Goal: Task Accomplishment & Management: Manage account settings

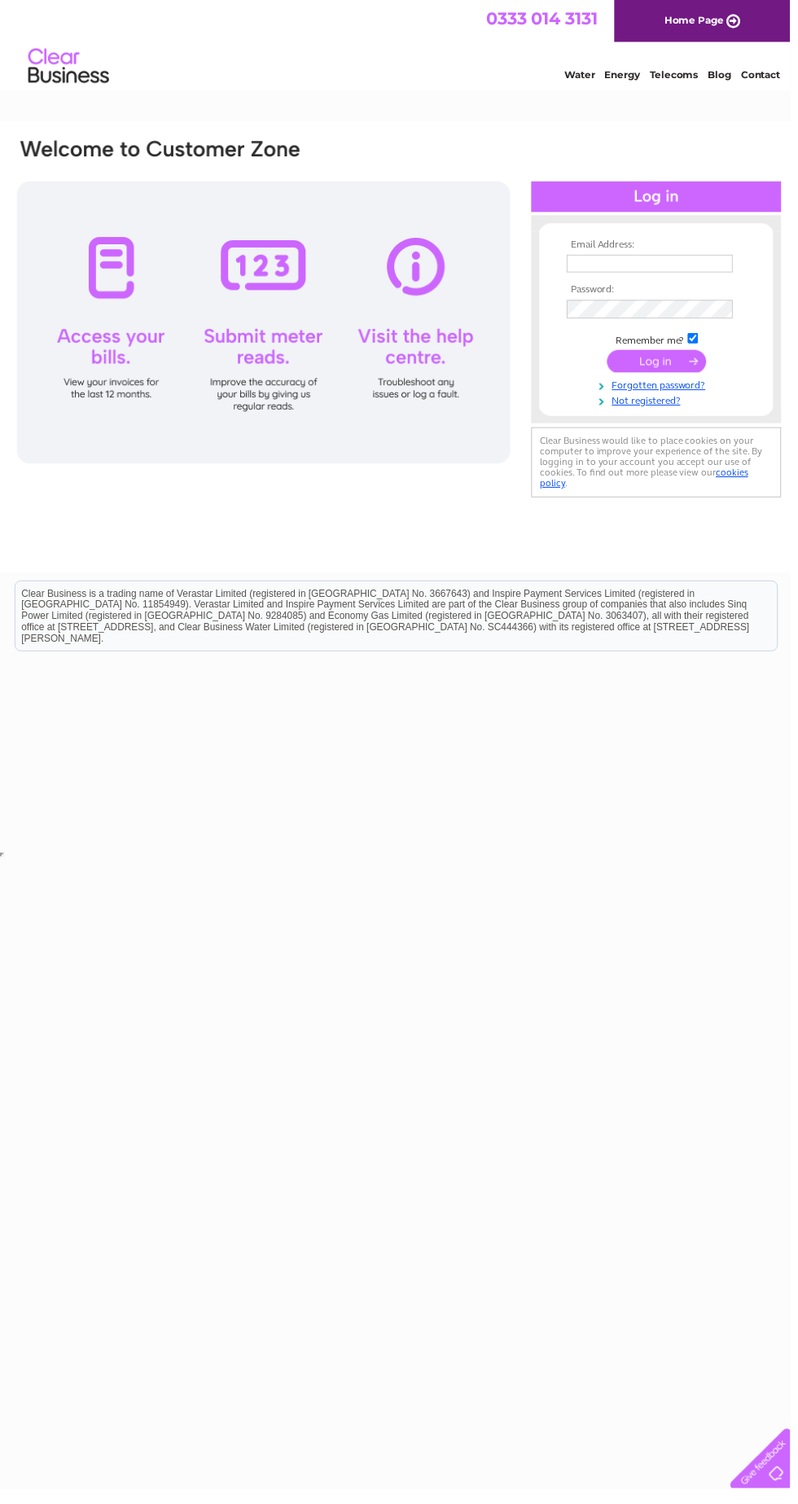
click at [644, 262] on input "text" at bounding box center [657, 266] width 168 height 18
type input "[EMAIL_ADDRESS][DOMAIN_NAME]"
click at [613, 353] on input "submit" at bounding box center [663, 364] width 100 height 23
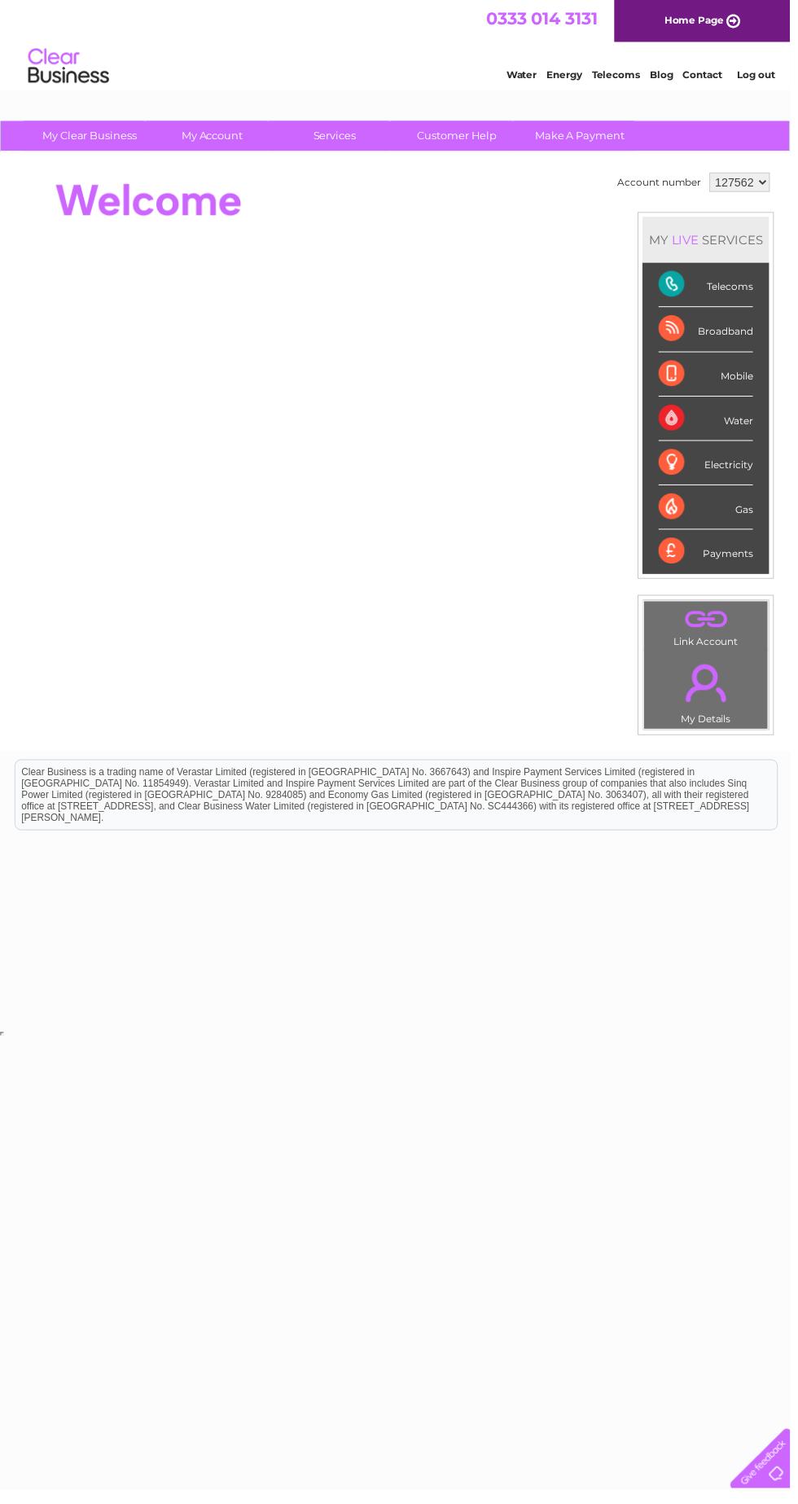
click at [219, 141] on link "My Account" at bounding box center [214, 137] width 134 height 30
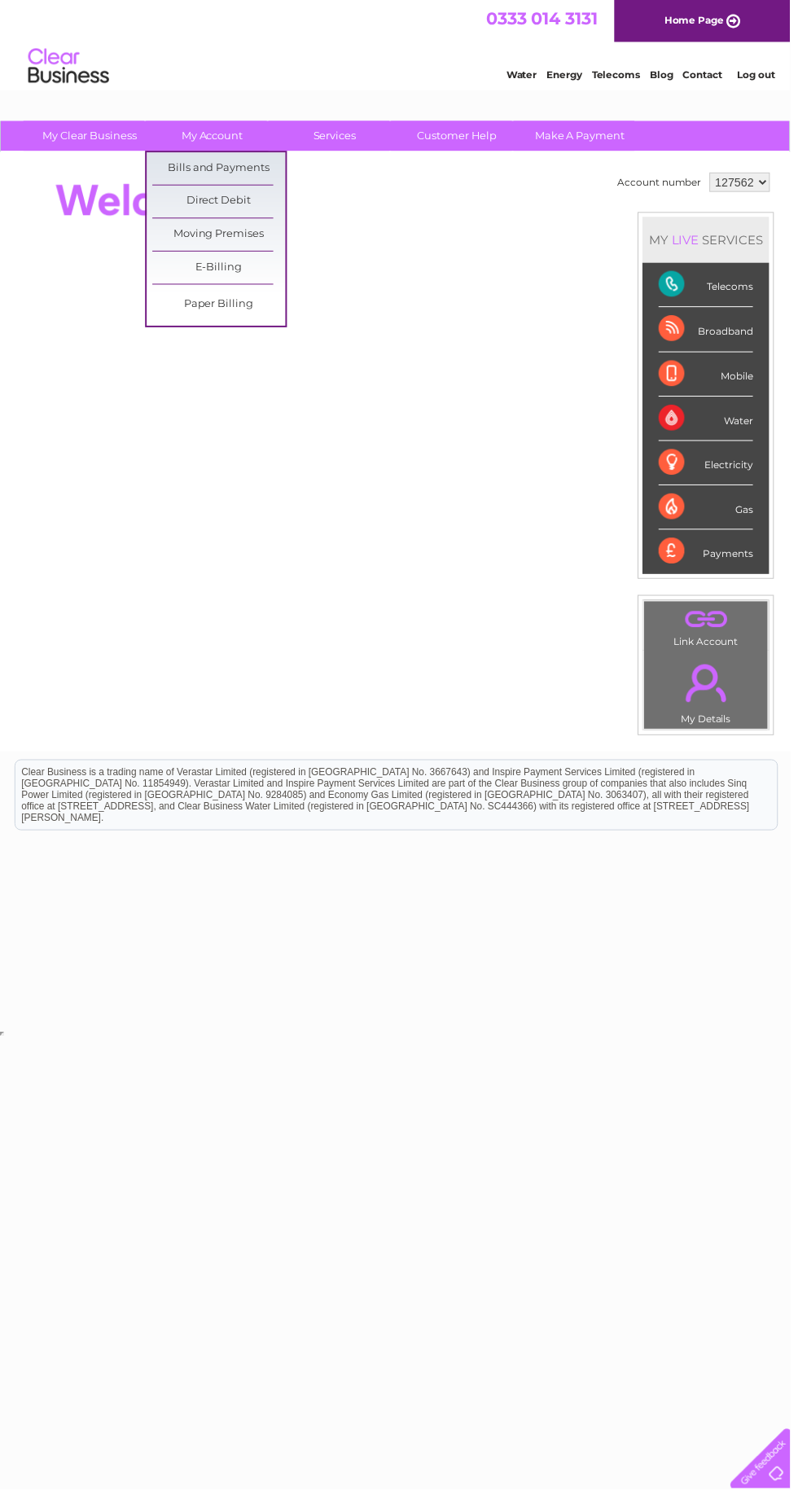
click at [237, 169] on link "Bills and Payments" at bounding box center [221, 170] width 134 height 33
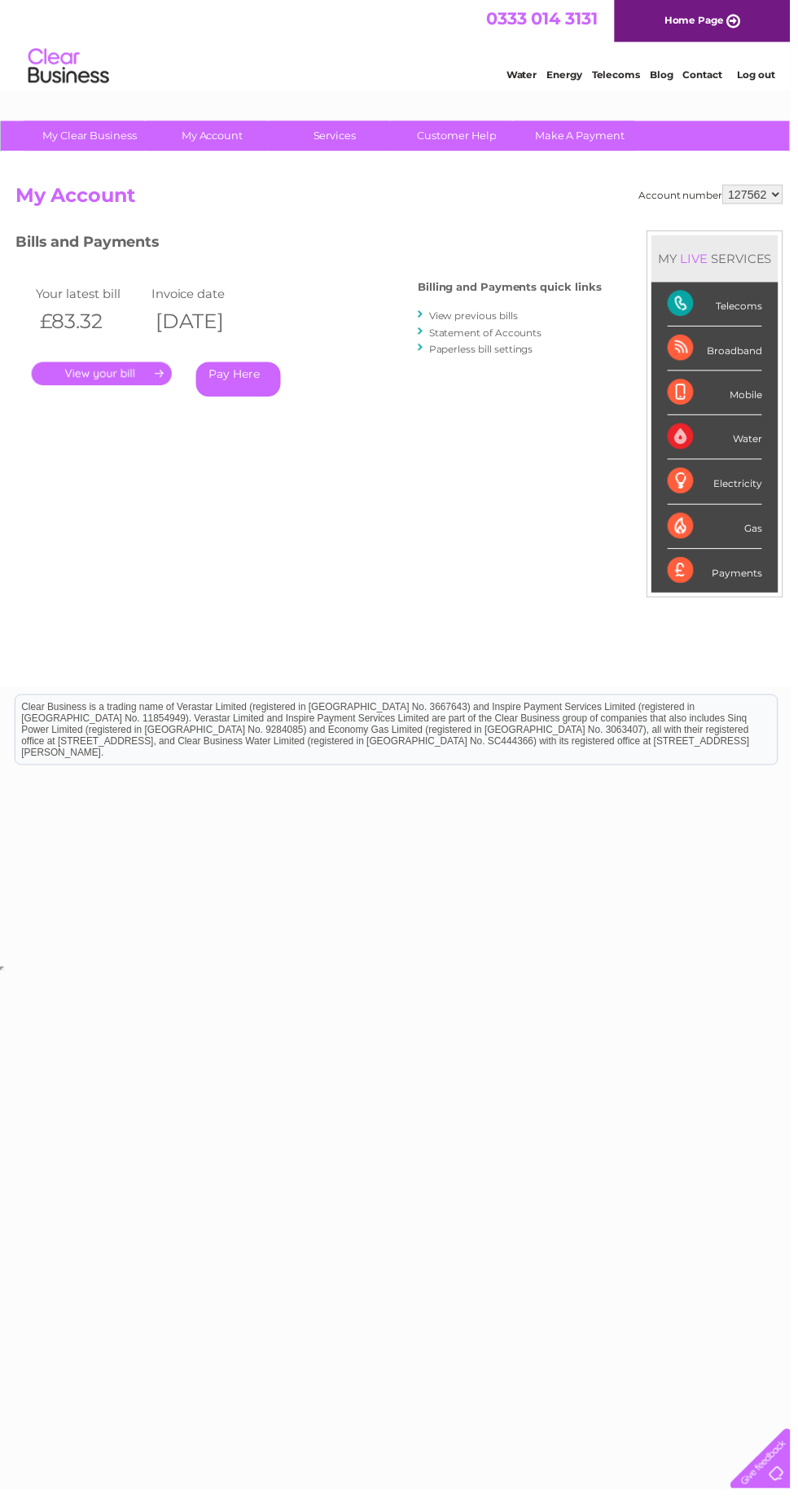
click at [119, 375] on link "." at bounding box center [103, 378] width 142 height 24
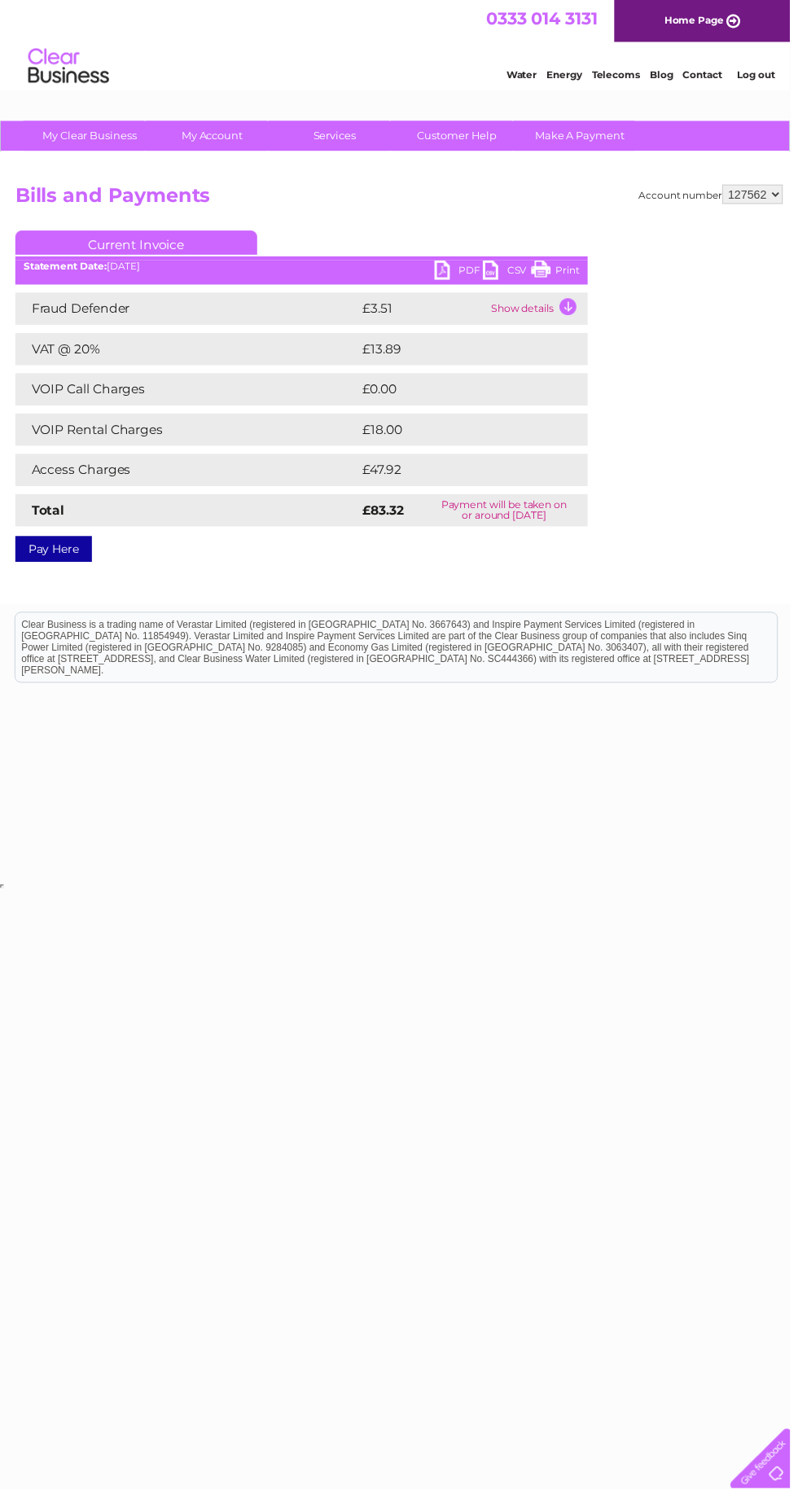
click at [449, 269] on link "PDF" at bounding box center [463, 275] width 49 height 24
